Goal: Task Accomplishment & Management: Use online tool/utility

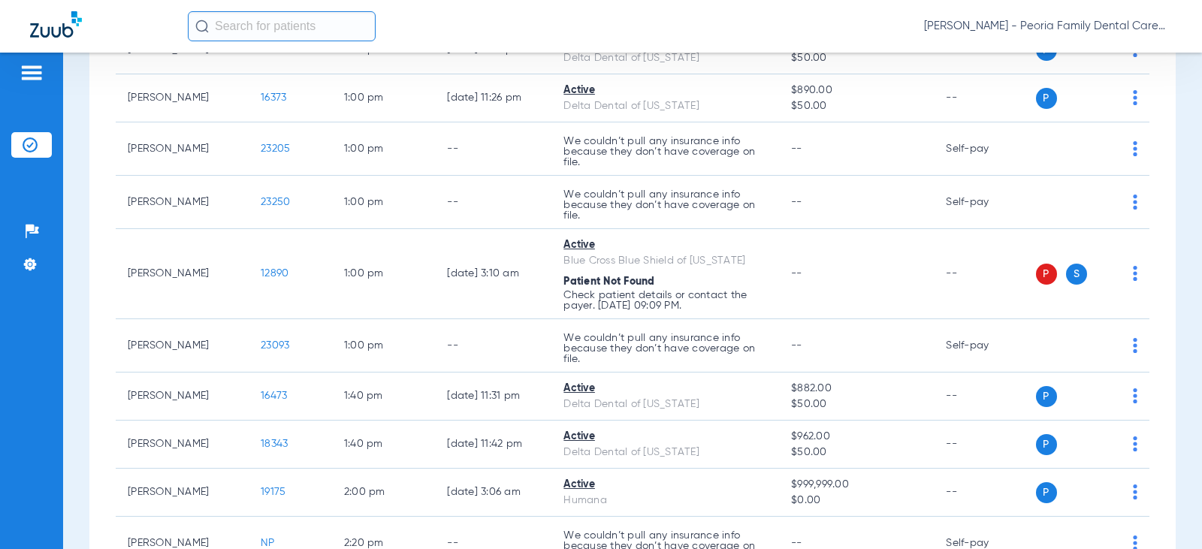
scroll to position [1352, 0]
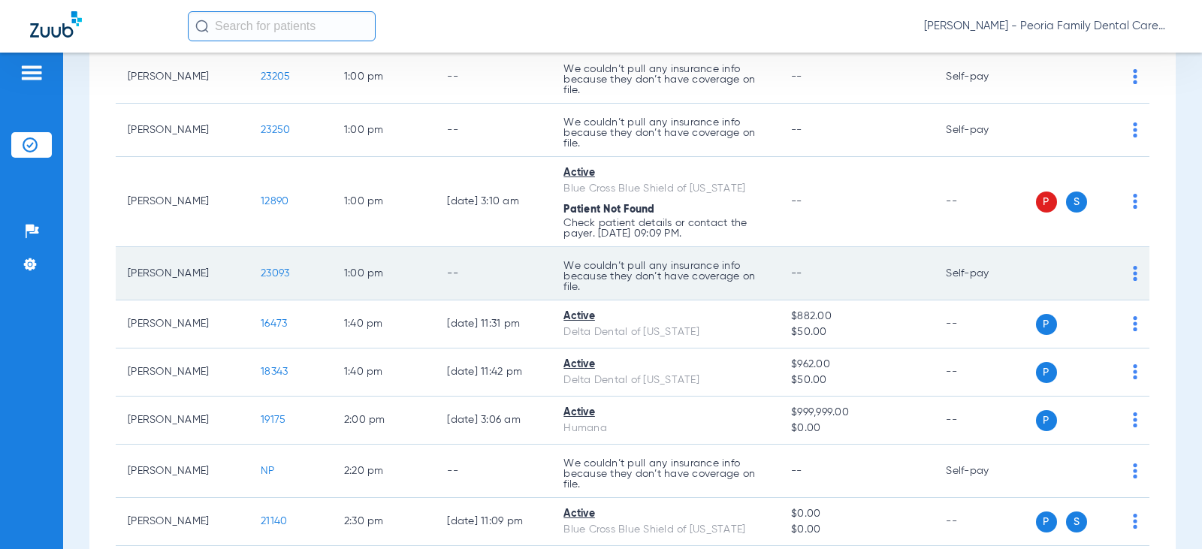
click at [273, 271] on span "23093" at bounding box center [275, 273] width 29 height 11
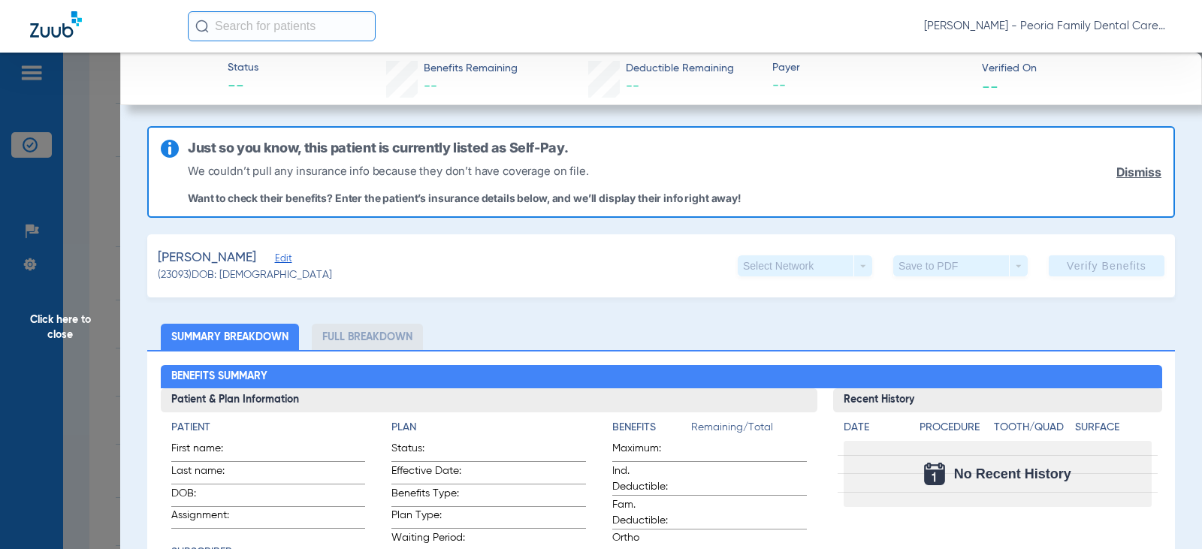
click at [854, 269] on div "Select Network arrow_drop_down" at bounding box center [805, 265] width 134 height 21
click at [851, 266] on div "Select Network arrow_drop_down" at bounding box center [805, 265] width 134 height 21
click at [1116, 174] on link "Dismiss" at bounding box center [1138, 172] width 45 height 14
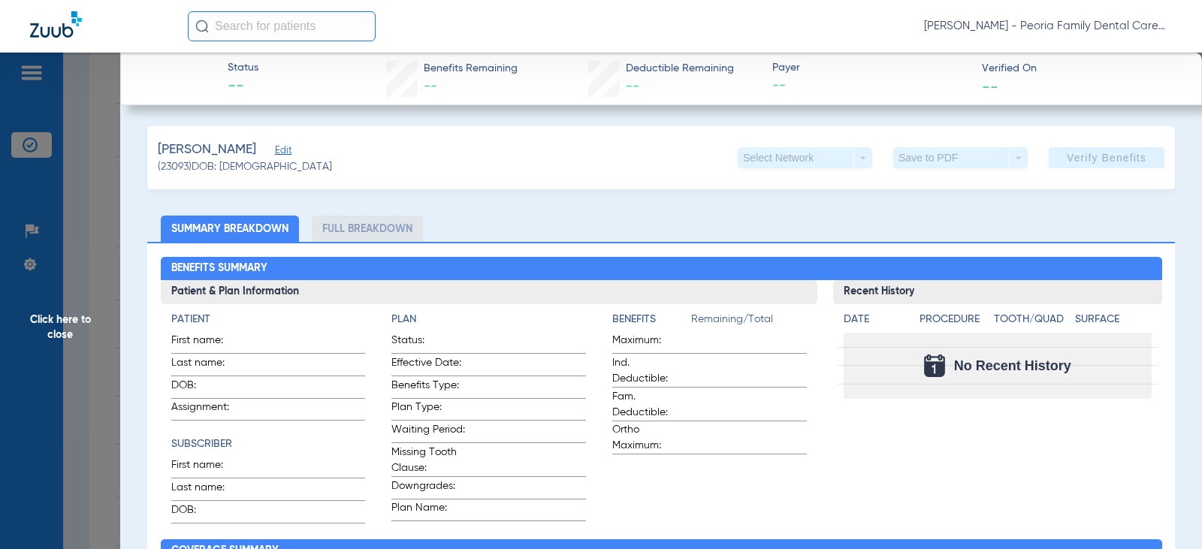
click at [753, 162] on div "Select Network arrow_drop_down" at bounding box center [805, 157] width 134 height 21
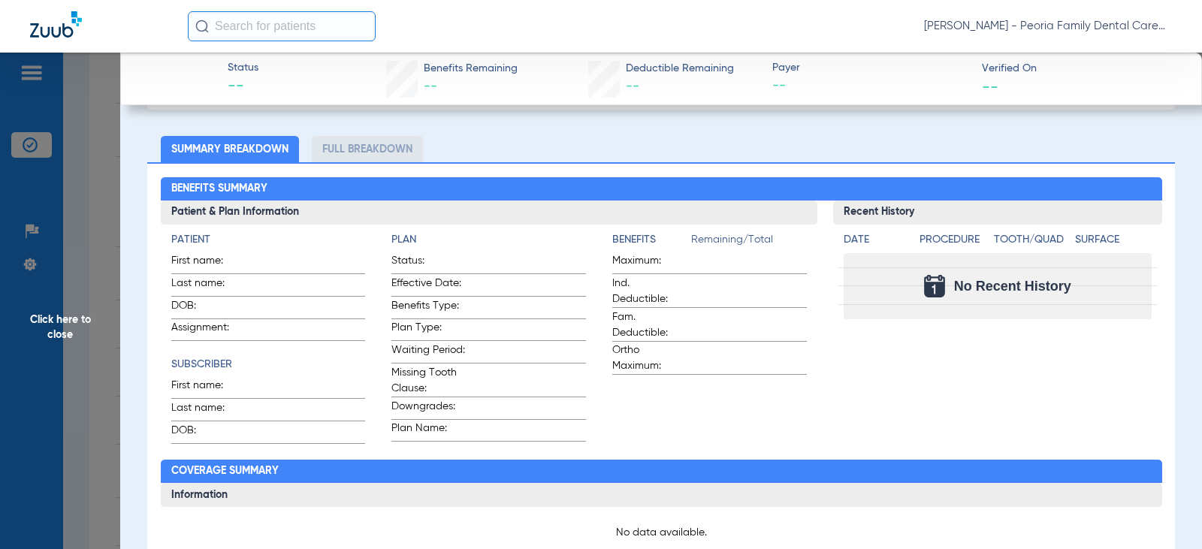
scroll to position [0, 0]
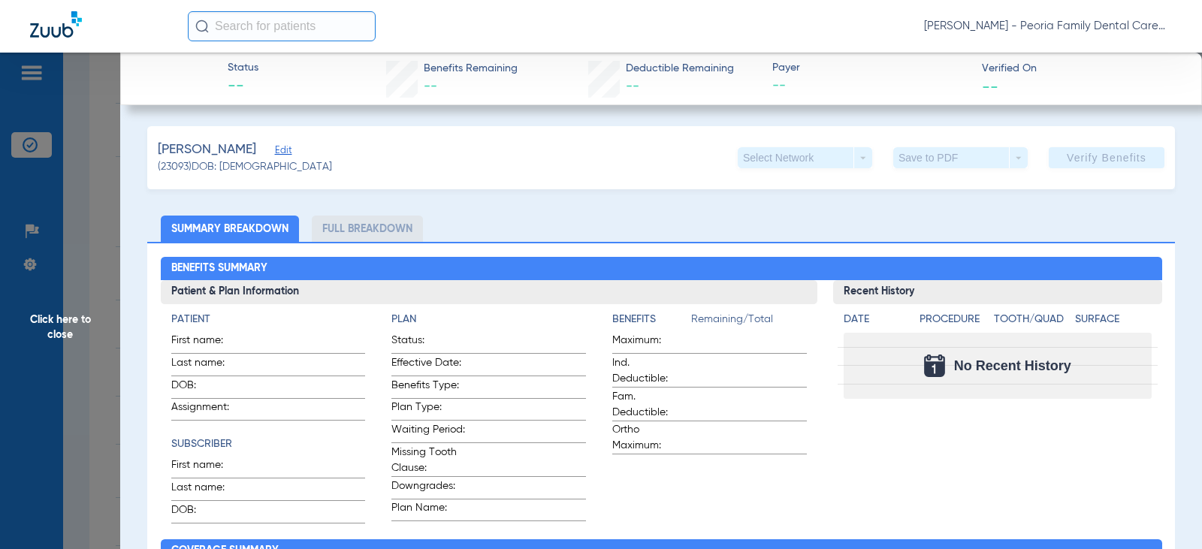
click at [1097, 160] on app-verify-button "Verify Benefits" at bounding box center [1107, 157] width 116 height 21
click at [275, 149] on span "Edit" at bounding box center [282, 152] width 14 height 14
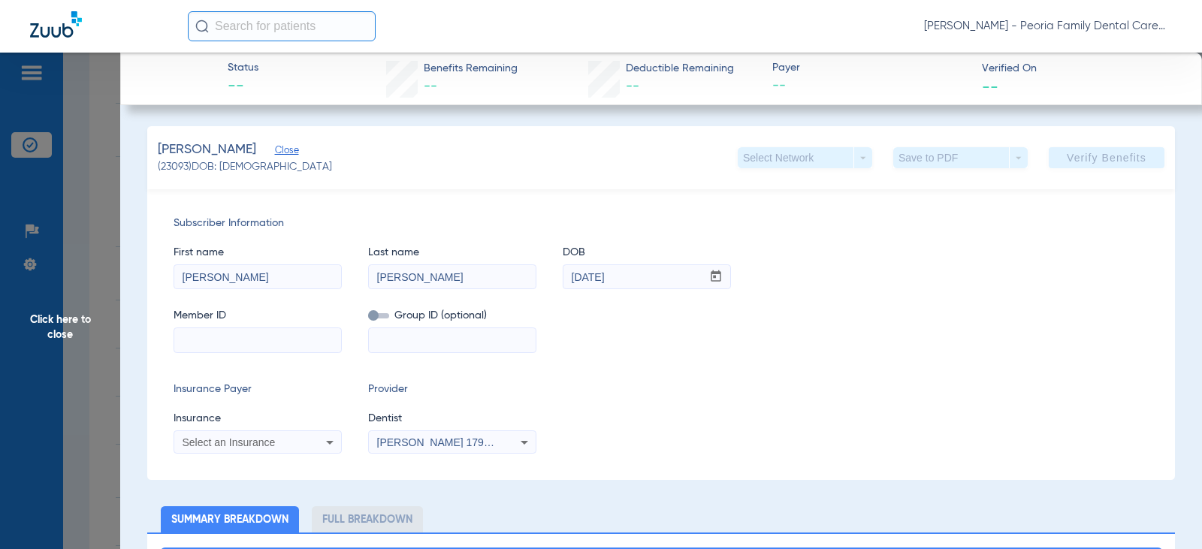
click at [223, 346] on input at bounding box center [257, 340] width 167 height 24
type input "3734615"
click at [394, 329] on input at bounding box center [452, 340] width 167 height 24
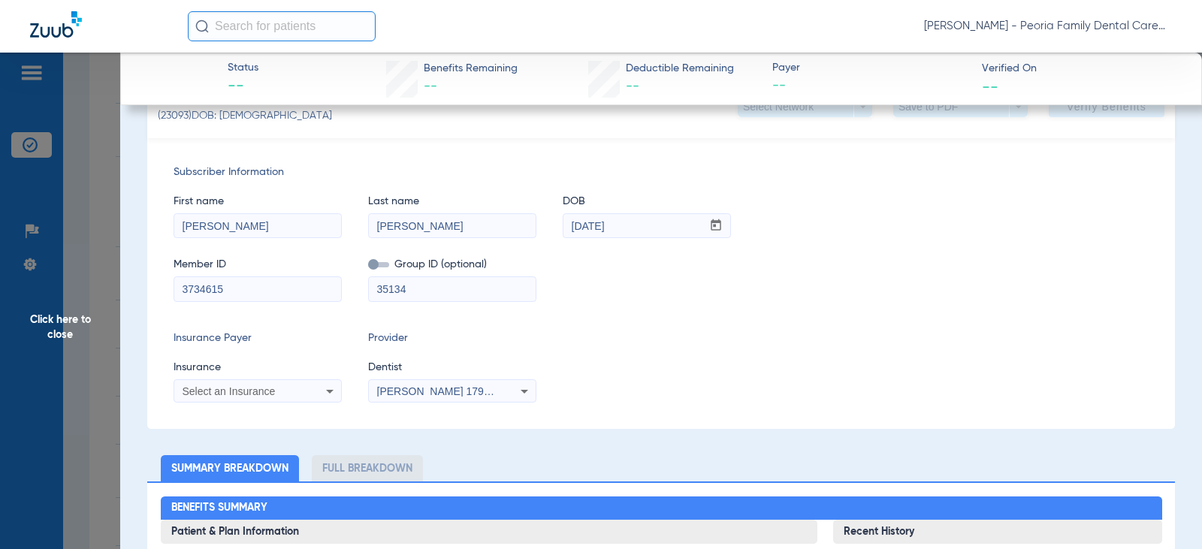
scroll to position [75, 0]
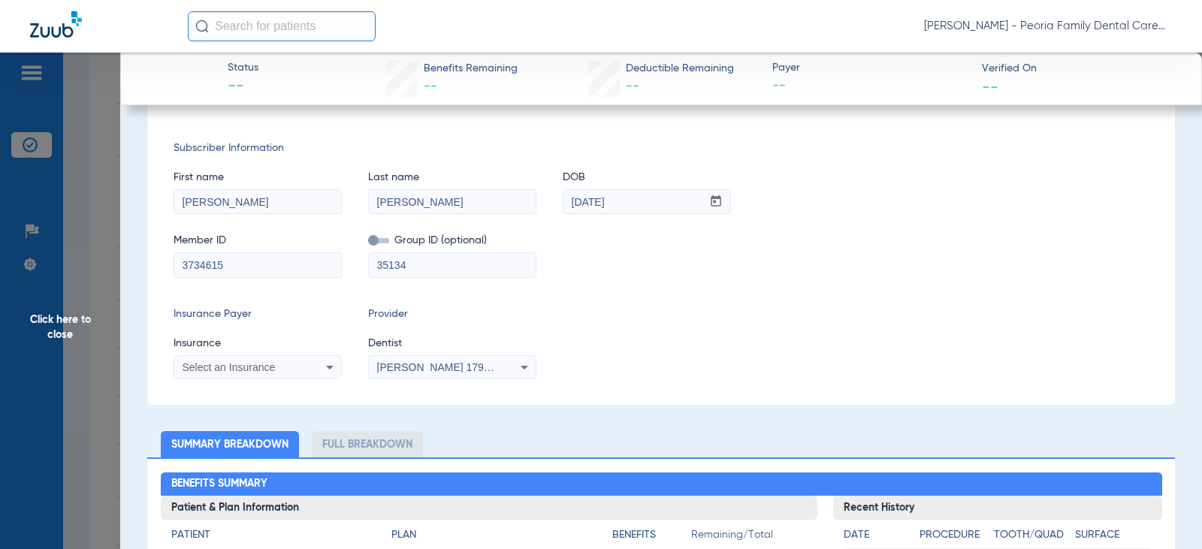
type input "35134"
click at [328, 376] on mat-select "Select an Insurance" at bounding box center [258, 367] width 168 height 24
click at [328, 370] on icon at bounding box center [330, 367] width 18 height 18
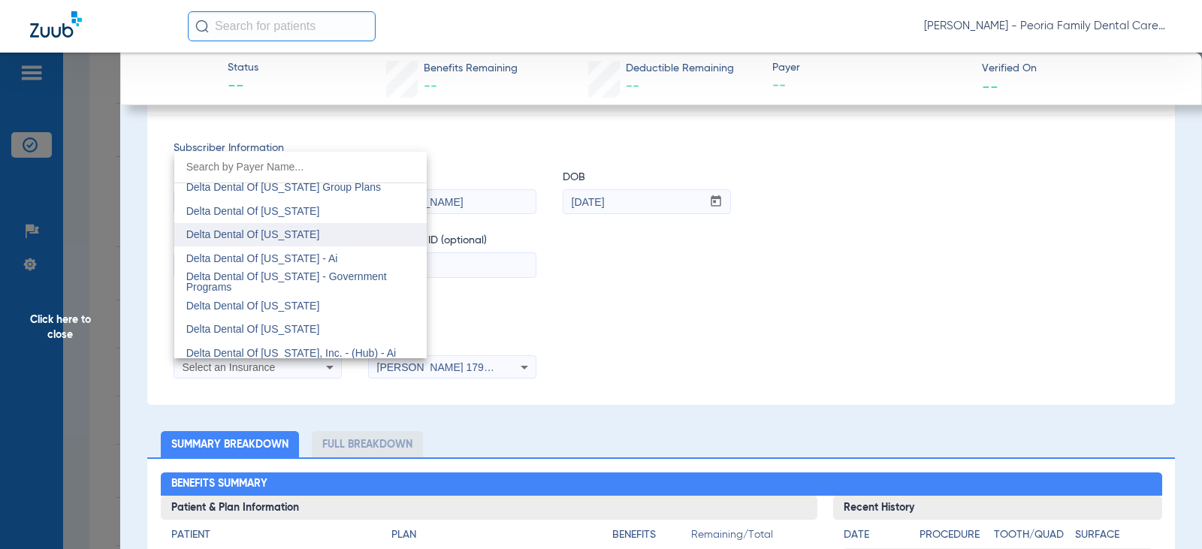
scroll to position [3156, 0]
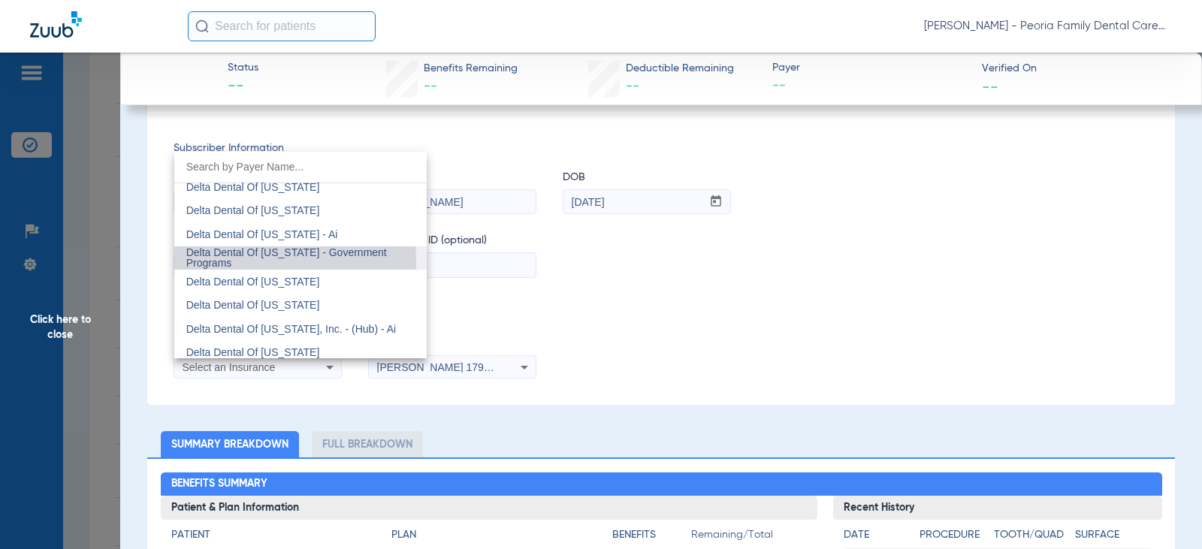
click at [269, 261] on span "Delta Dental Of [US_STATE] - Government Programs" at bounding box center [286, 257] width 201 height 23
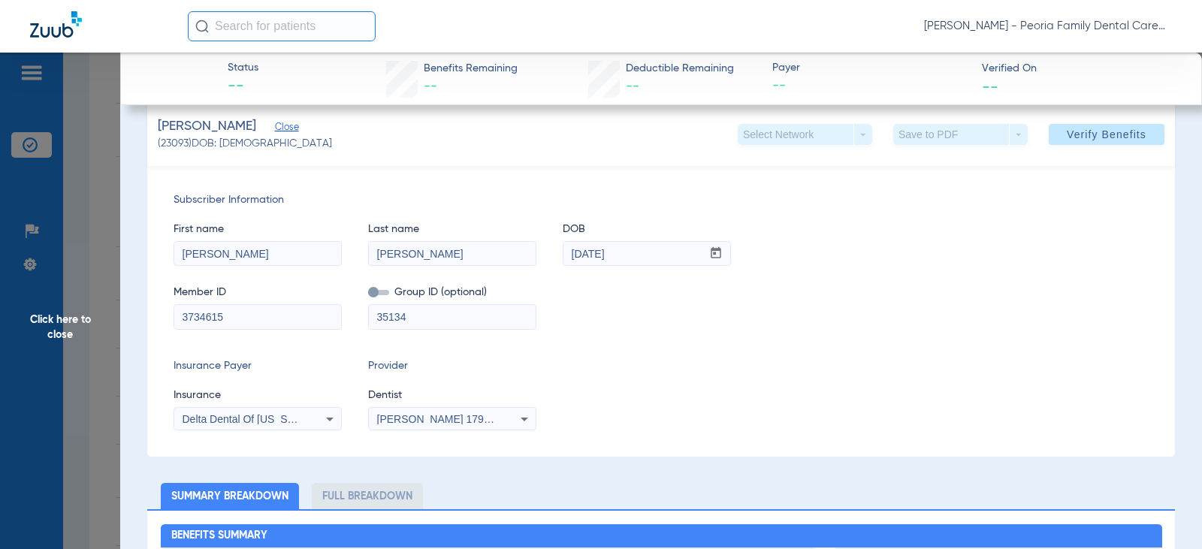
scroll to position [0, 0]
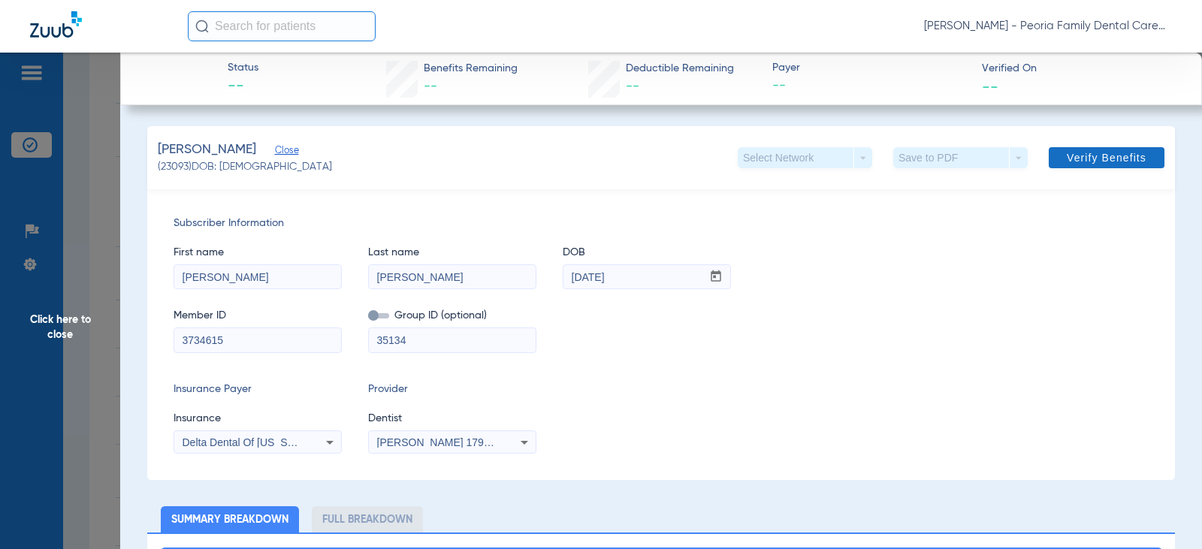
click at [1067, 159] on span "Verify Benefits" at bounding box center [1107, 158] width 80 height 12
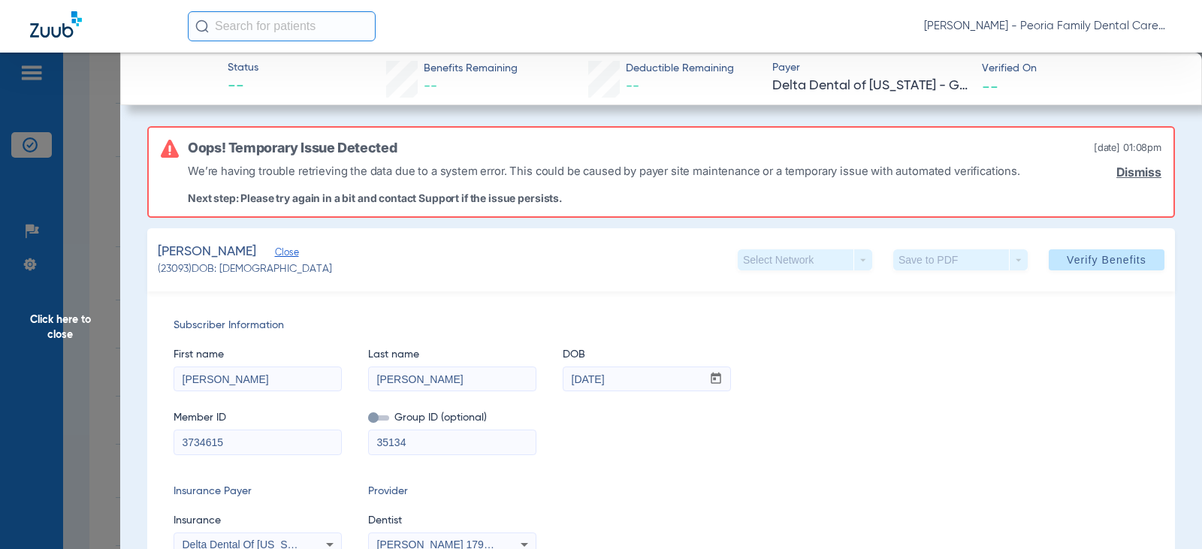
click at [1116, 176] on link "Dismiss" at bounding box center [1138, 172] width 45 height 14
